Goal: Information Seeking & Learning: Check status

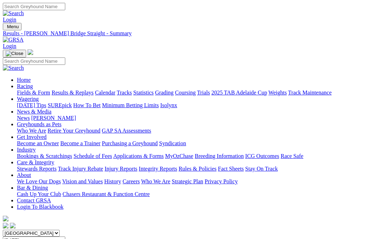
scroll to position [-13, 0]
click at [38, 90] on link "Fields & Form" at bounding box center [33, 93] width 33 height 6
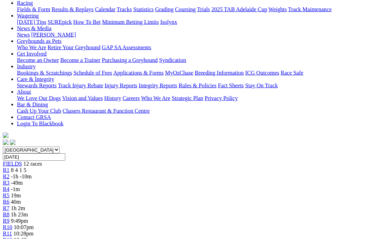
scroll to position [85, 0]
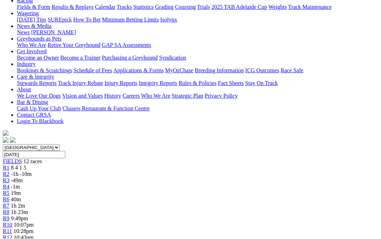
click at [10, 178] on link "R3" at bounding box center [6, 181] width 7 height 6
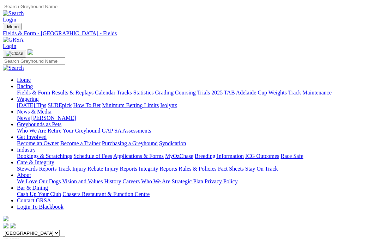
scroll to position [86, 0]
click at [87, 90] on link "Results & Replays" at bounding box center [73, 93] width 42 height 6
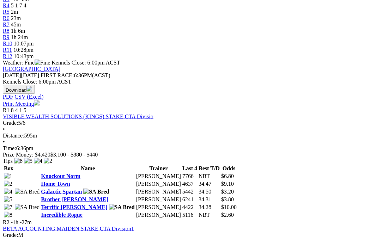
scroll to position [267, 0]
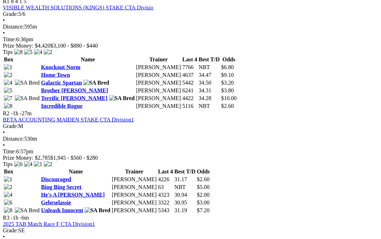
scroll to position [389, 0]
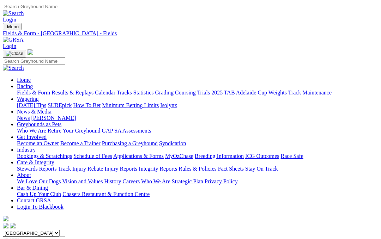
scroll to position [389, 0]
